Goal: Task Accomplishment & Management: Manage account settings

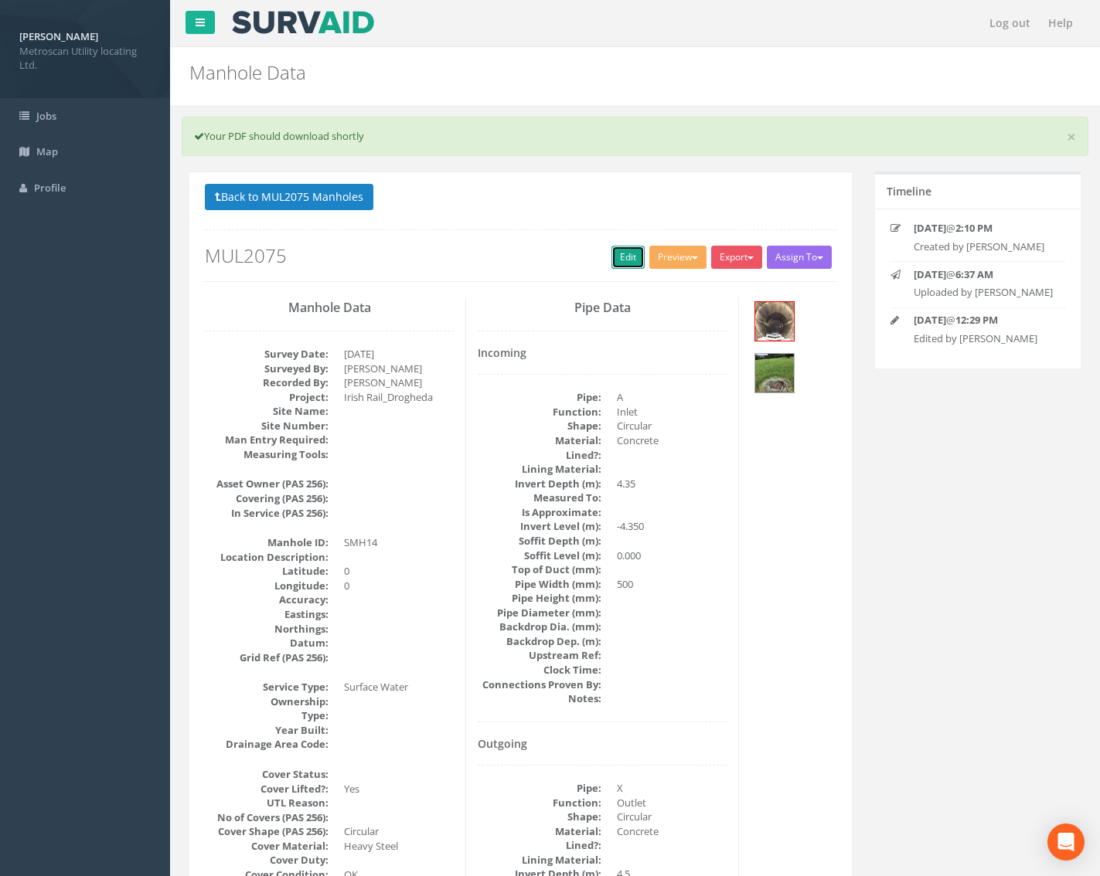
click at [623, 253] on link "Edit" at bounding box center [627, 257] width 33 height 23
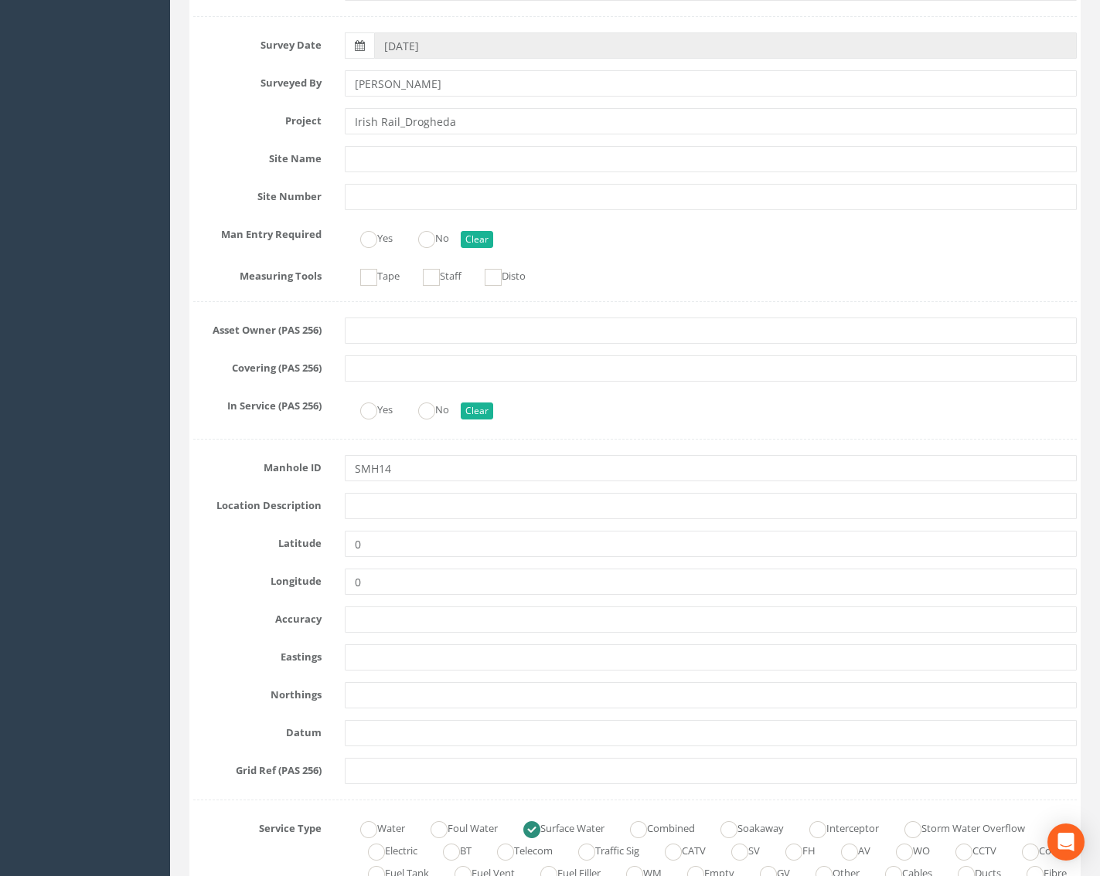
scroll to position [386, 0]
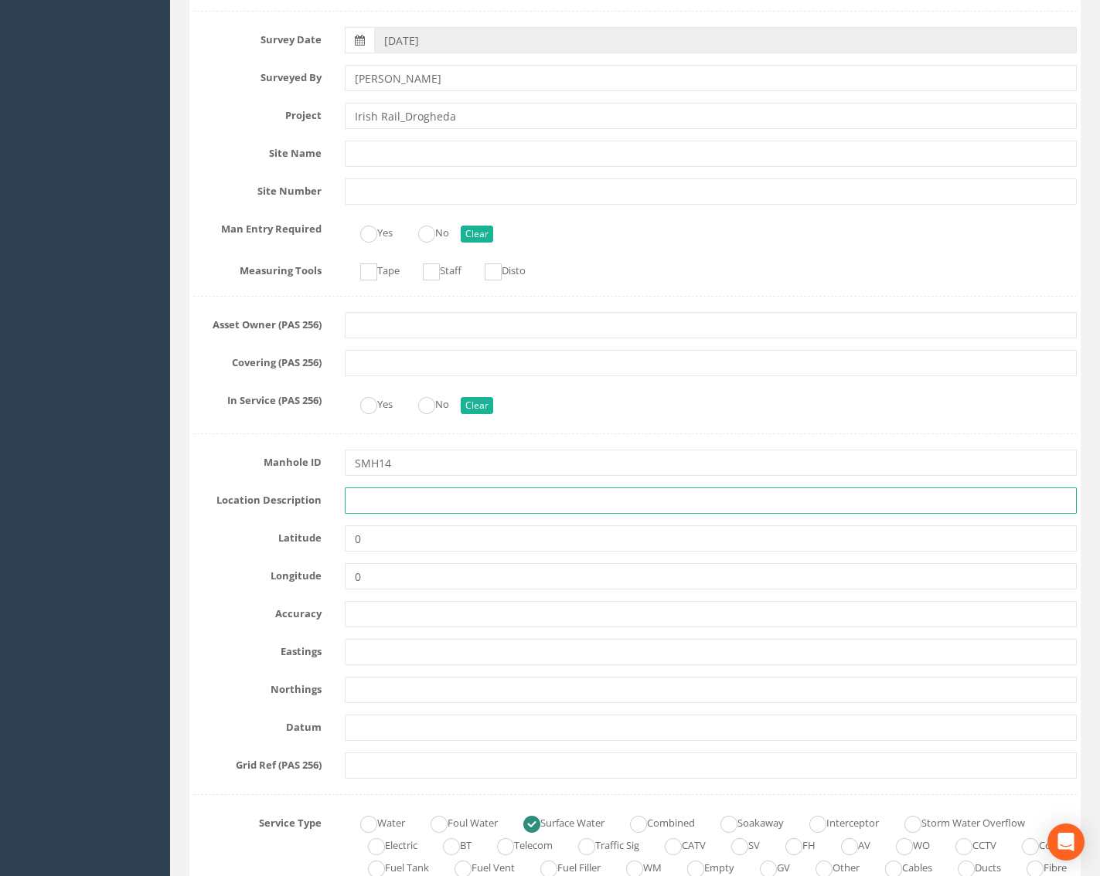
click at [377, 501] on input "text" at bounding box center [711, 501] width 732 height 26
type input "d"
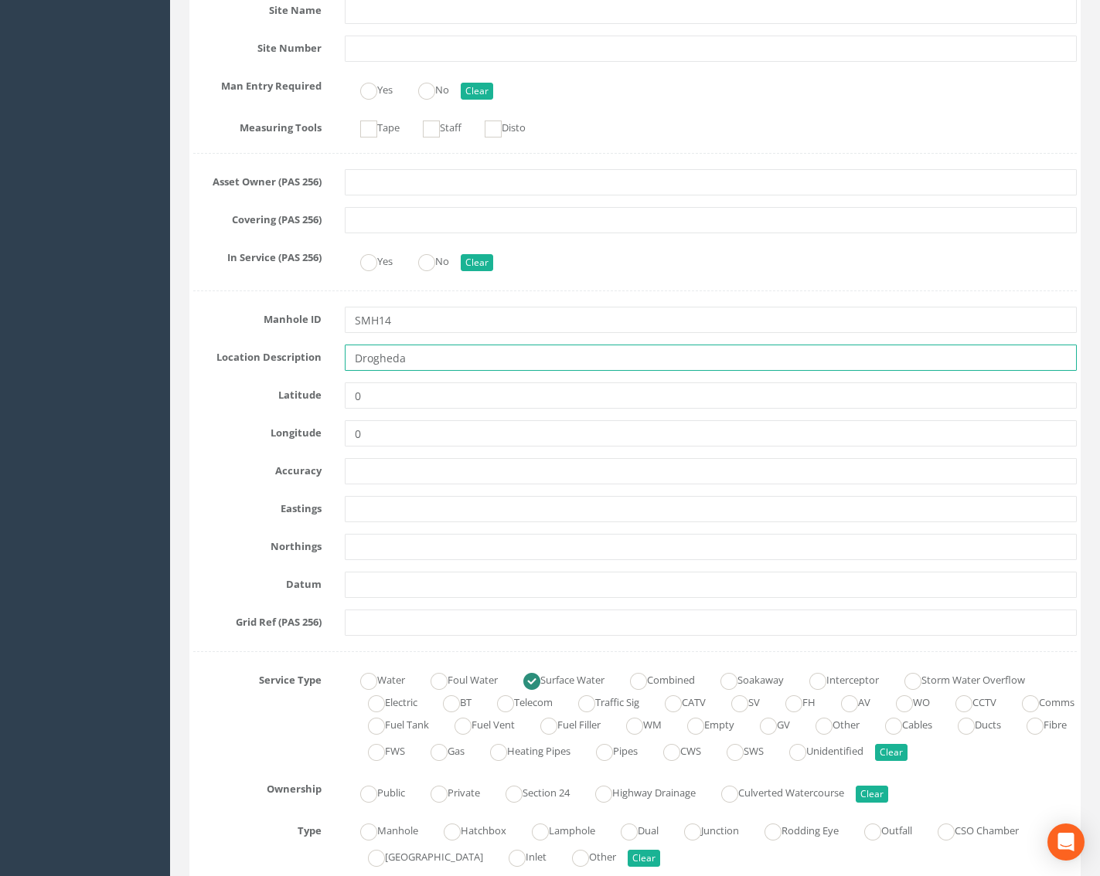
scroll to position [541, 0]
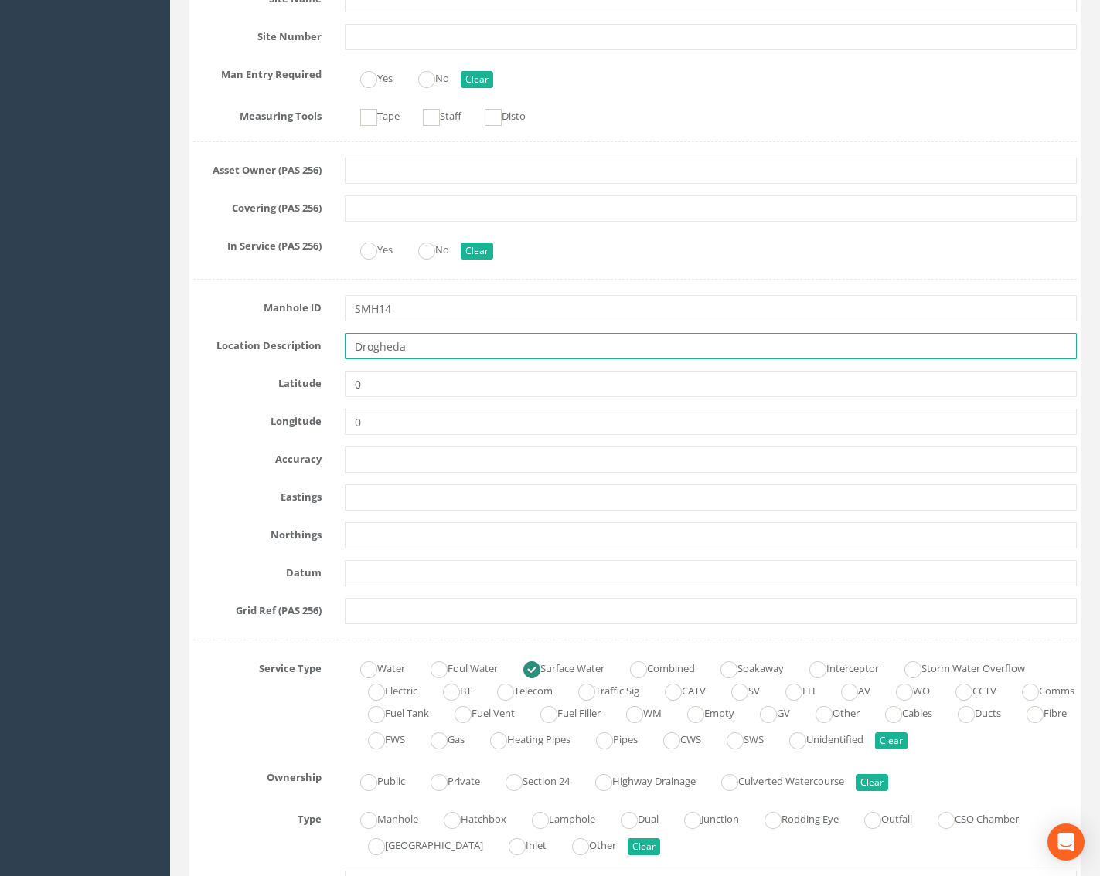
type input "Drogheda"
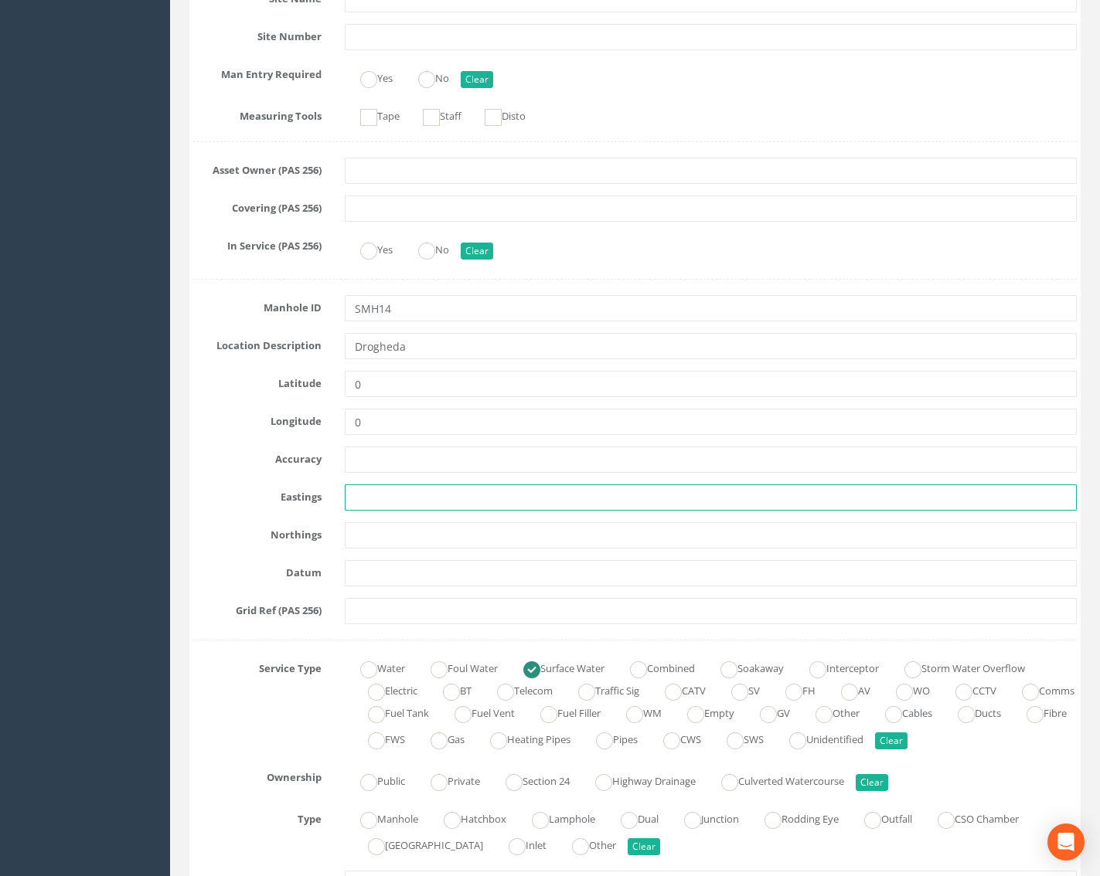
click at [362, 493] on input "text" at bounding box center [711, 497] width 732 height 26
paste input "709855.89"
type input "709855.89"
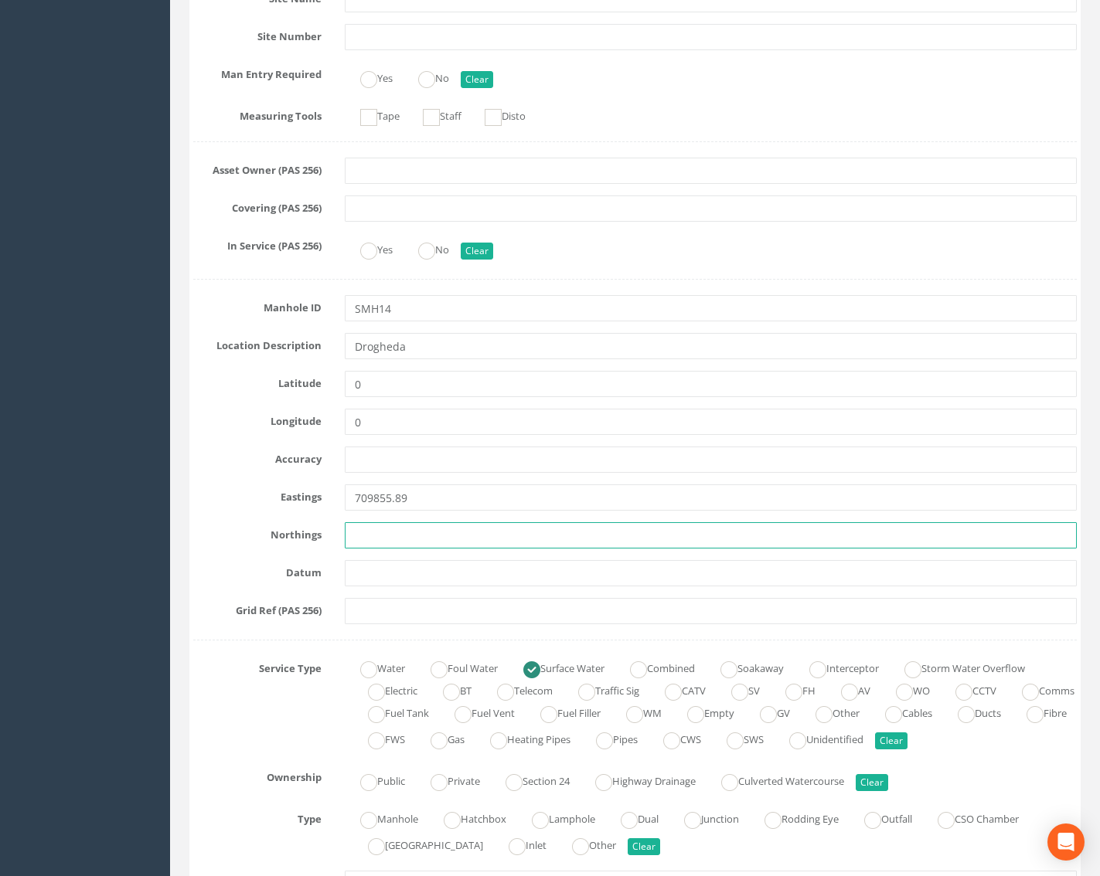
click at [413, 541] on input "text" at bounding box center [711, 535] width 732 height 26
paste input "774990.64"
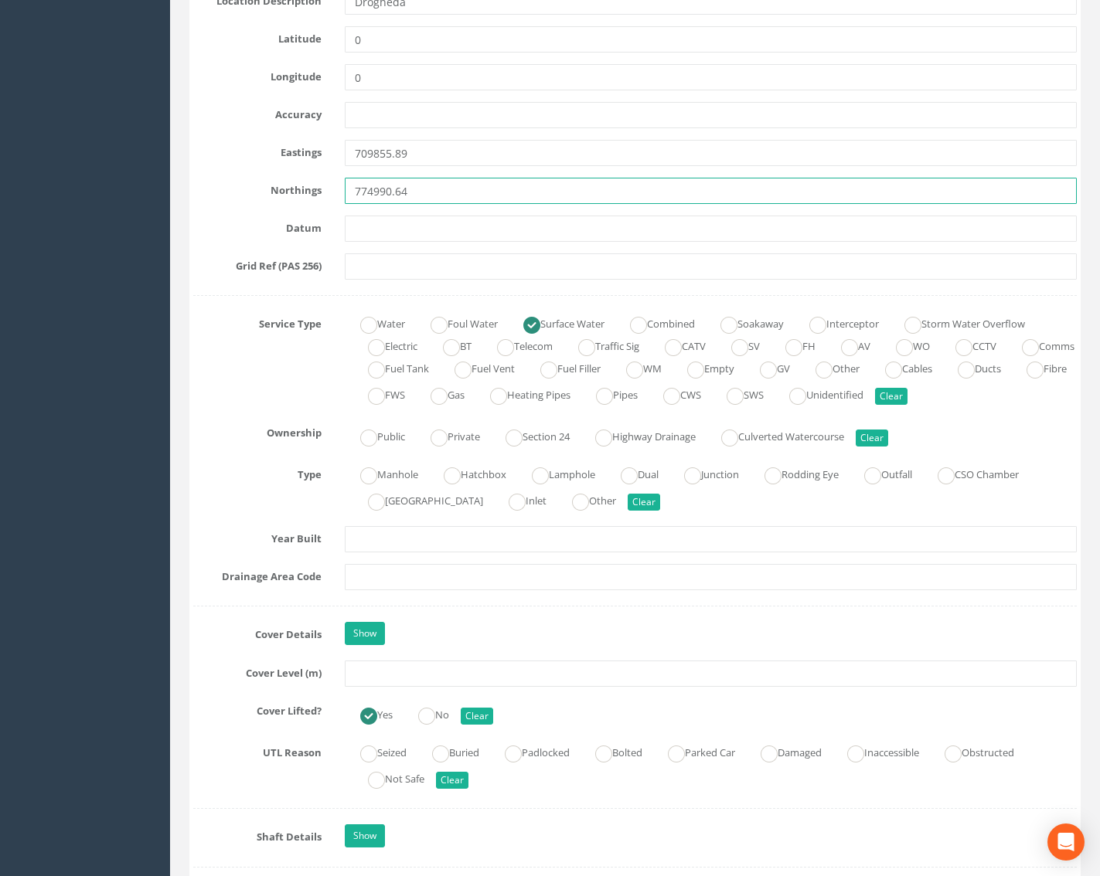
scroll to position [1004, 0]
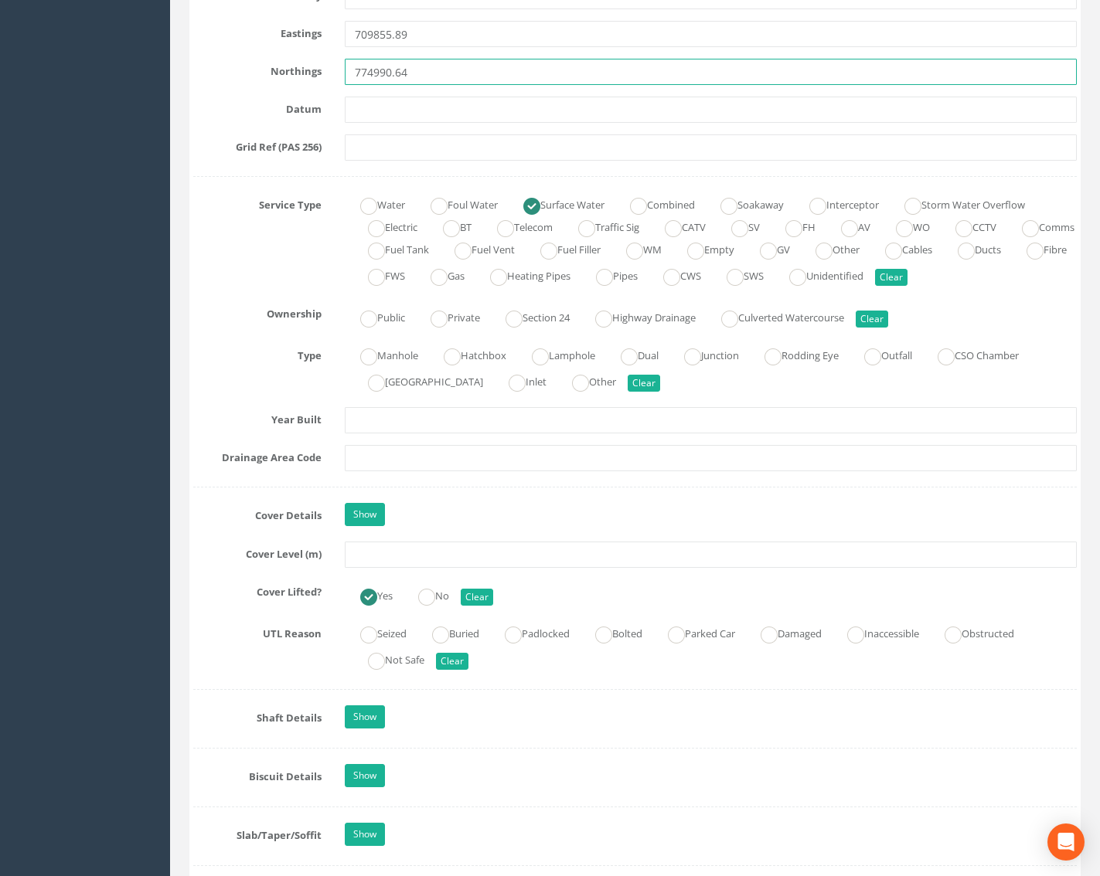
type input "774990.64"
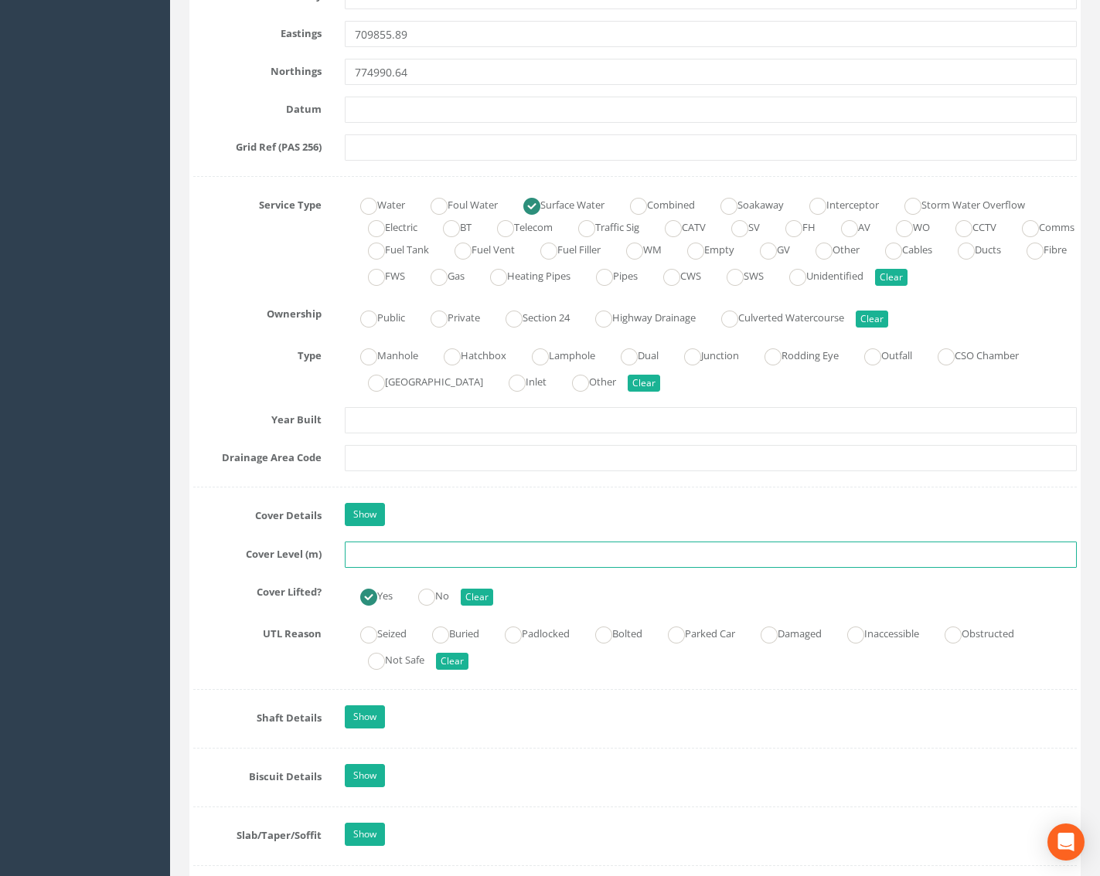
click at [383, 556] on input "text" at bounding box center [711, 555] width 732 height 26
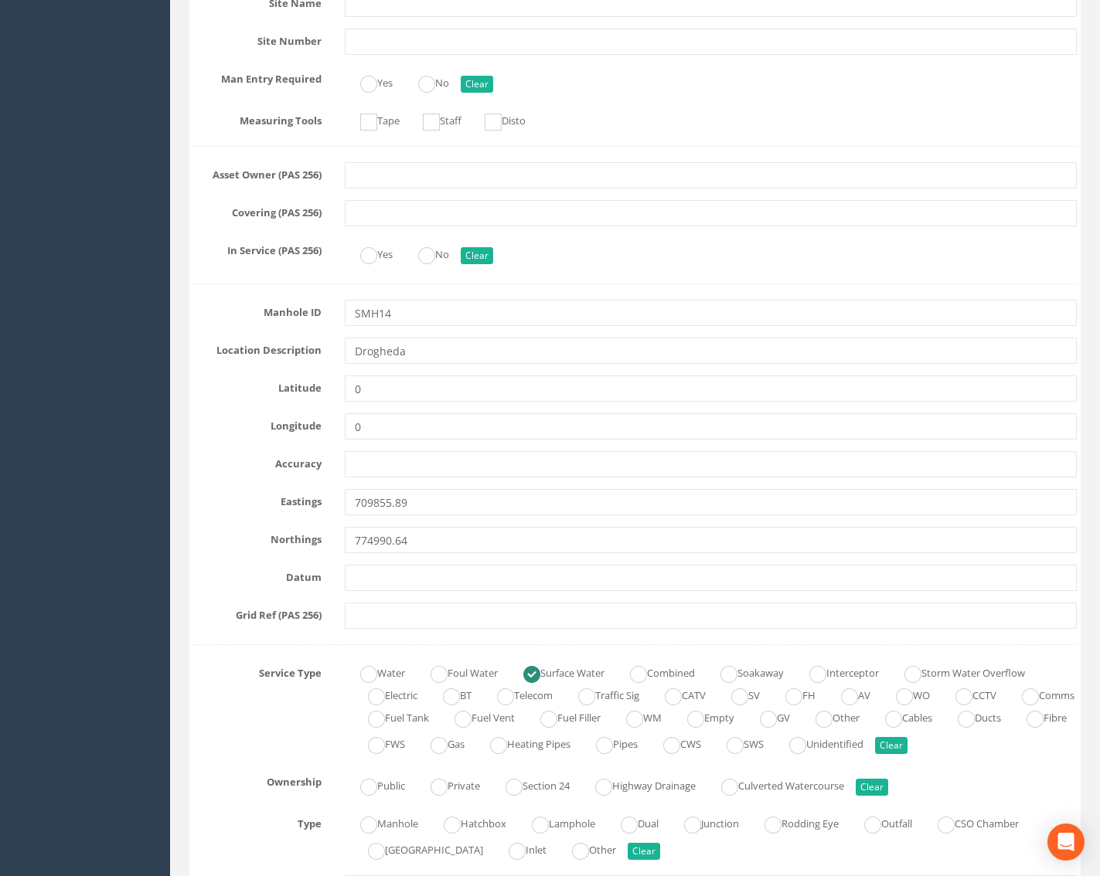
scroll to position [0, 0]
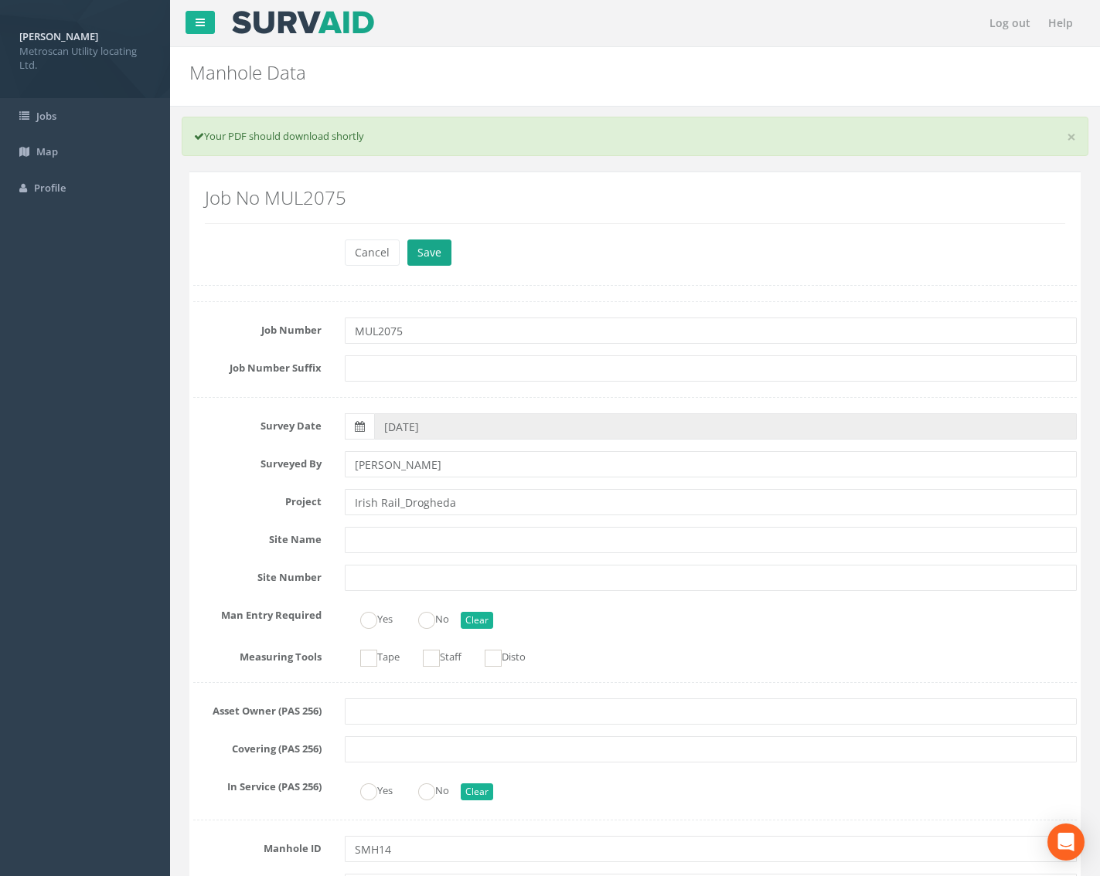
type input "28.55"
click at [430, 258] on button "Save" at bounding box center [429, 253] width 44 height 26
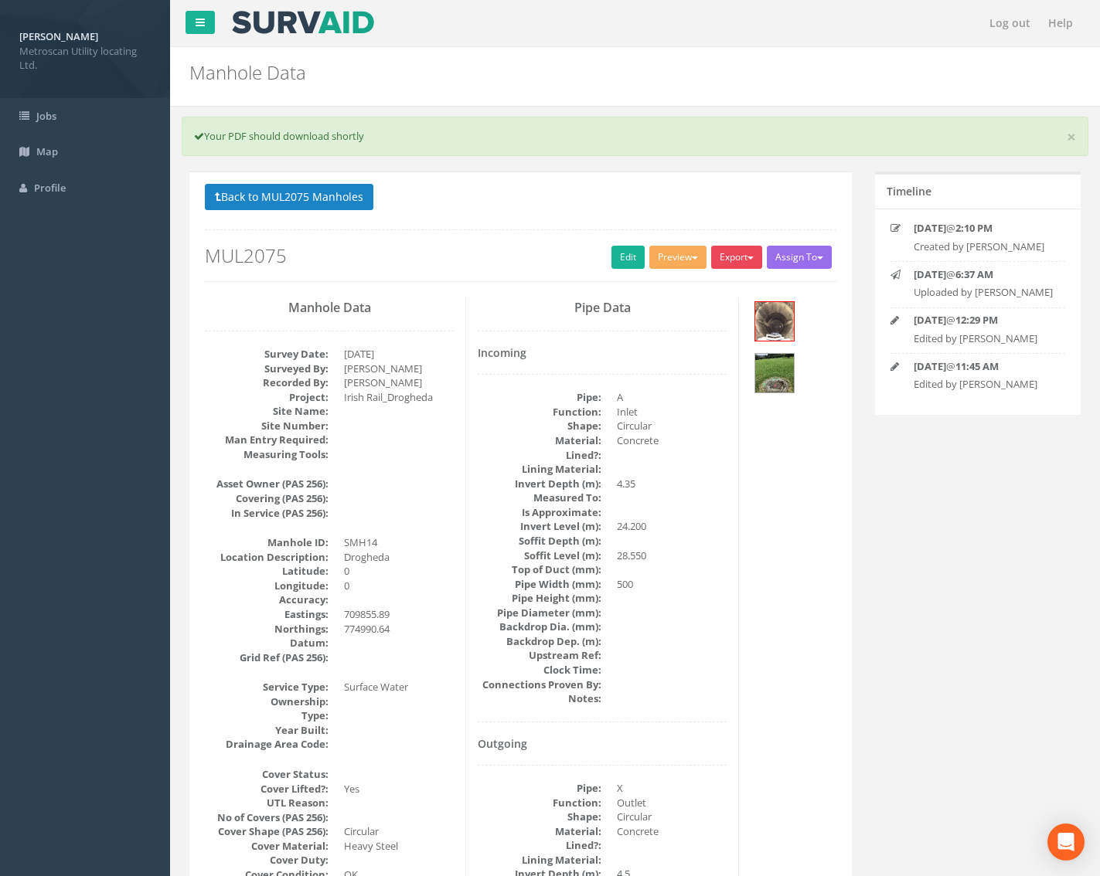
click at [738, 255] on button "Export" at bounding box center [736, 257] width 51 height 23
click at [715, 284] on link "Metroscan Manhole" at bounding box center [704, 289] width 117 height 24
